Goal: Information Seeking & Learning: Learn about a topic

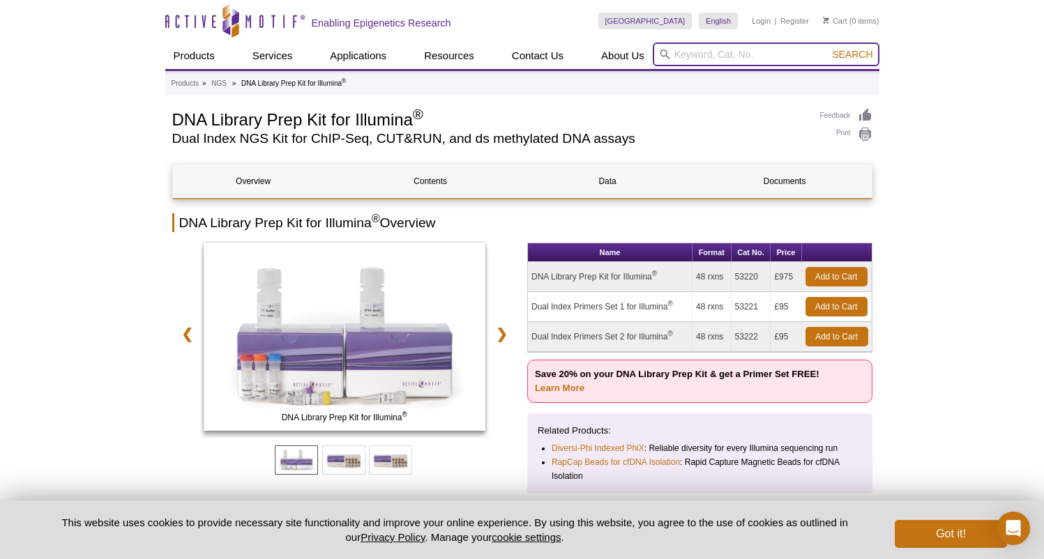
click at [718, 59] on input "search" at bounding box center [766, 55] width 227 height 24
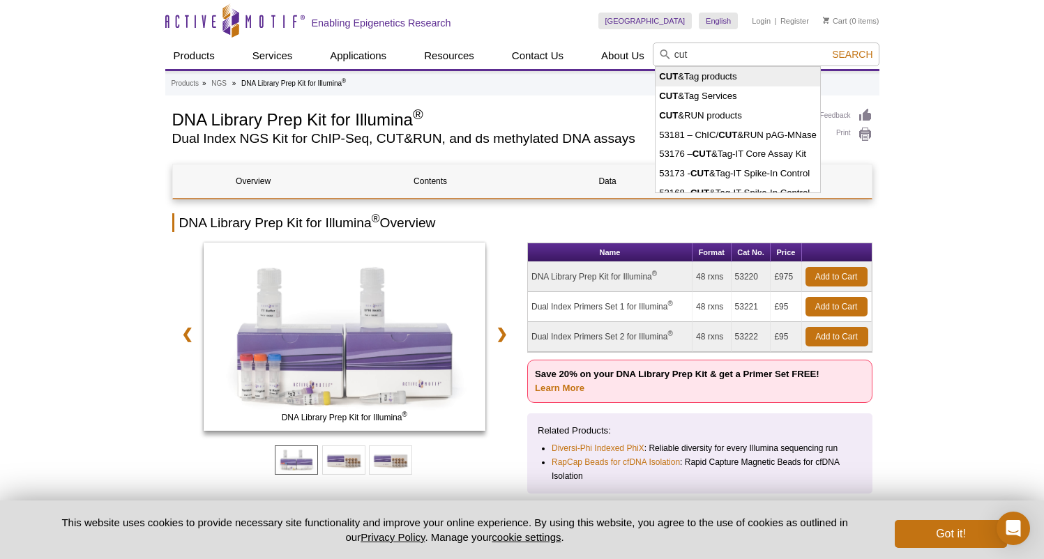
click at [738, 76] on li "CUT &Tag products" at bounding box center [738, 77] width 165 height 20
type input "CUT&Tag products"
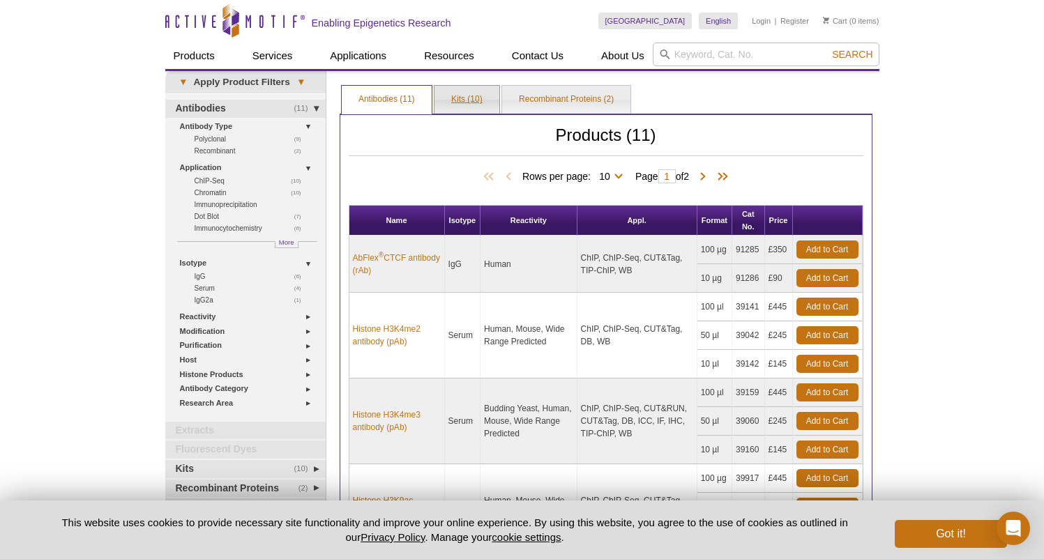
click at [471, 97] on link "Kits (10)" at bounding box center [467, 100] width 65 height 28
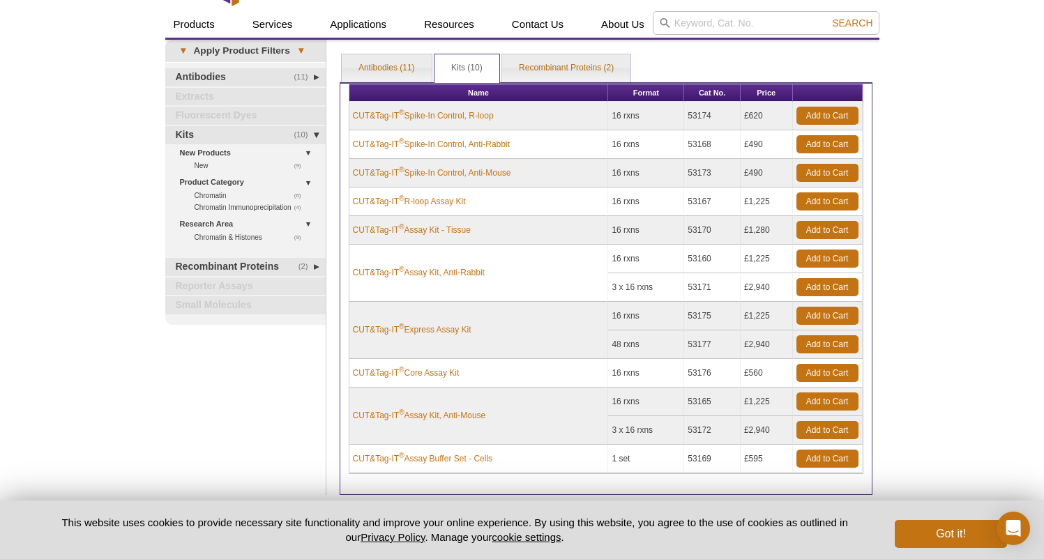
scroll to position [32, 0]
